Goal: Task Accomplishment & Management: Use online tool/utility

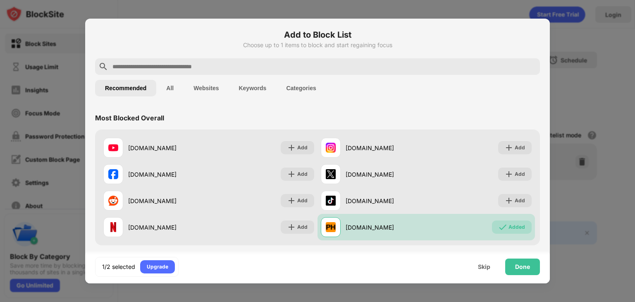
click at [293, 93] on button "Categories" at bounding box center [301, 88] width 50 height 17
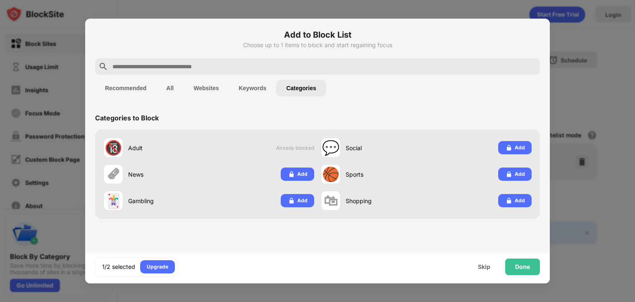
click at [134, 86] on button "Recommended" at bounding box center [125, 88] width 61 height 17
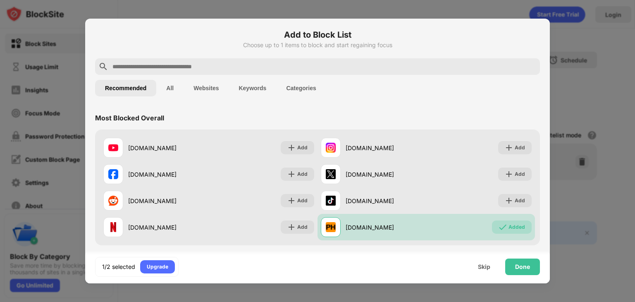
click at [179, 71] on div at bounding box center [317, 66] width 445 height 17
click at [174, 67] on input "text" at bounding box center [324, 67] width 425 height 10
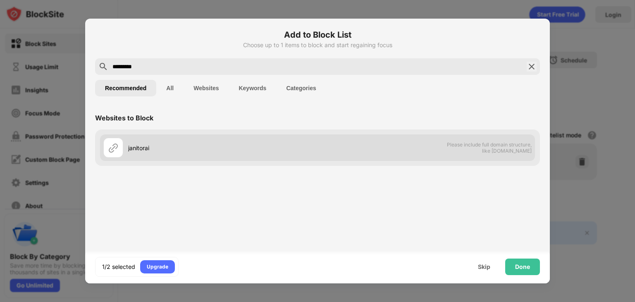
click at [323, 146] on div "janitorai Please include full domain structure, like [DOMAIN_NAME]" at bounding box center [317, 147] width 435 height 26
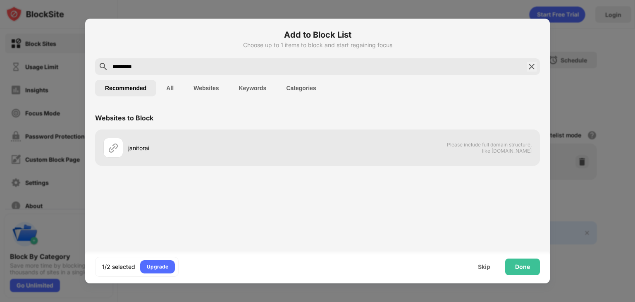
click at [247, 69] on input "*********" at bounding box center [317, 67] width 411 height 10
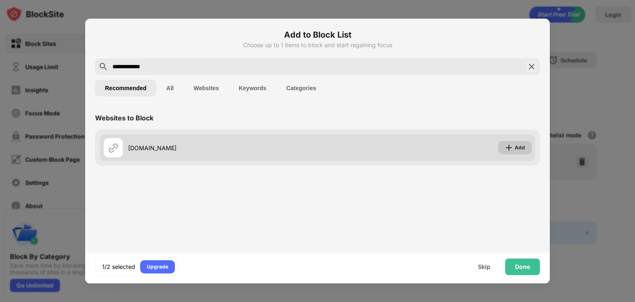
type input "**********"
click at [506, 145] on img at bounding box center [508, 147] width 8 height 8
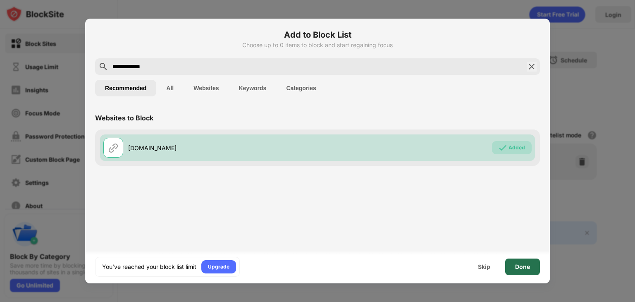
click at [527, 266] on div "Done" at bounding box center [522, 266] width 15 height 7
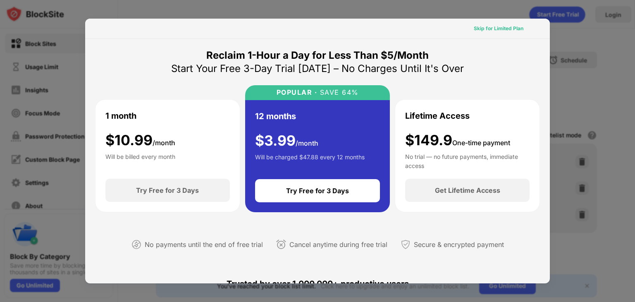
click at [487, 25] on div "Skip for Limited Plan" at bounding box center [498, 28] width 50 height 8
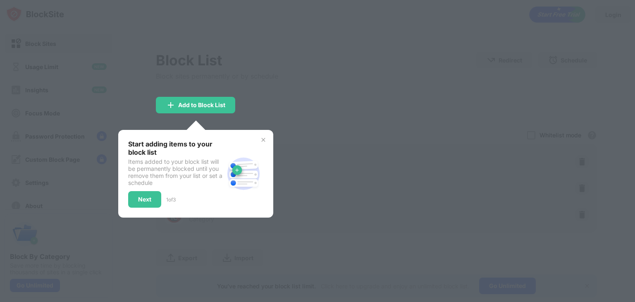
click at [264, 136] on img at bounding box center [263, 139] width 7 height 7
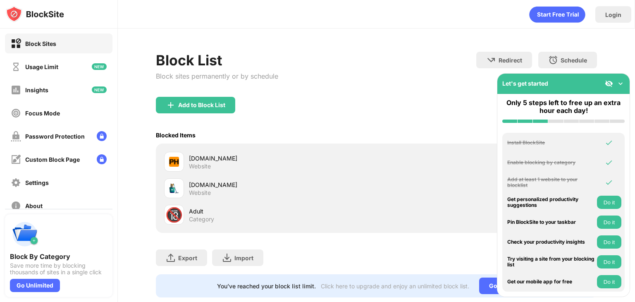
click at [620, 57] on div "Block List Block sites permanently or by schedule Redirect Choose a site to be …" at bounding box center [376, 175] width 517 height 292
